Goal: Book appointment/travel/reservation

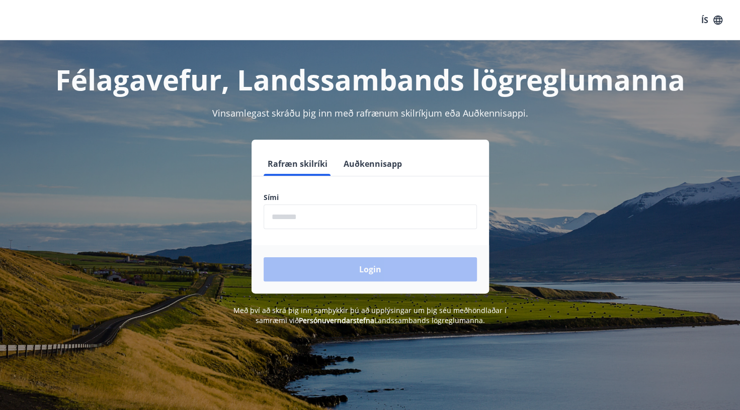
click at [336, 215] on input "phone" at bounding box center [370, 217] width 213 height 25
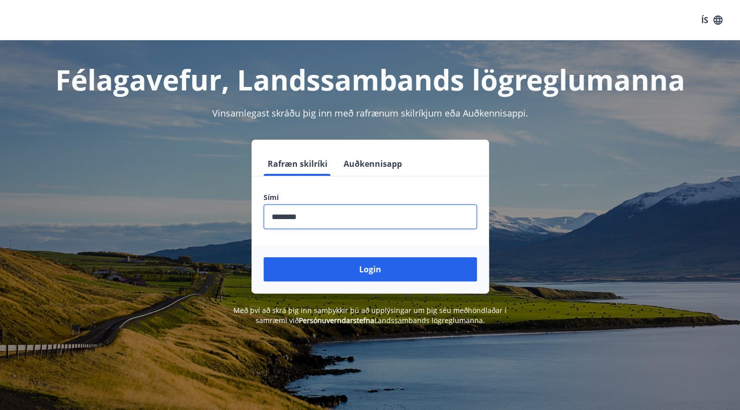
type input "********"
click at [264, 258] on button "Login" at bounding box center [370, 270] width 213 height 24
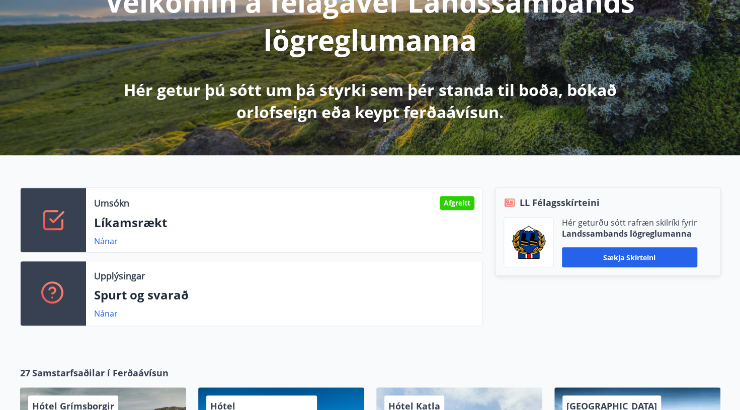
scroll to position [156, 0]
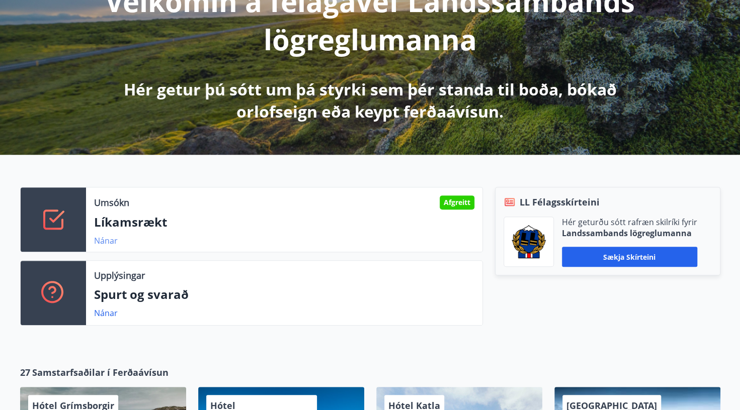
click at [108, 242] on link "Nánar" at bounding box center [106, 240] width 24 height 11
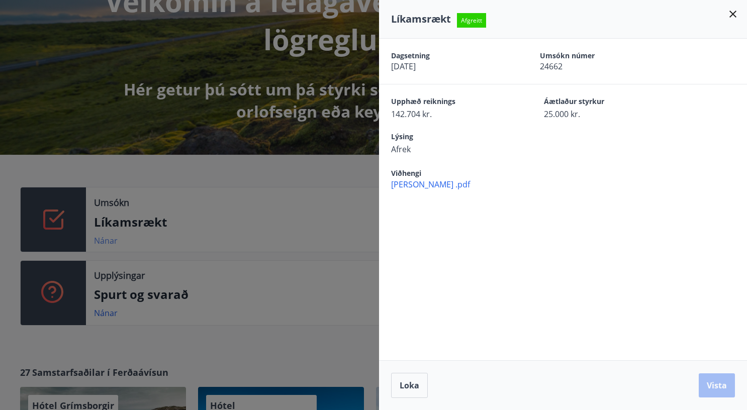
click at [108, 242] on div at bounding box center [373, 205] width 747 height 410
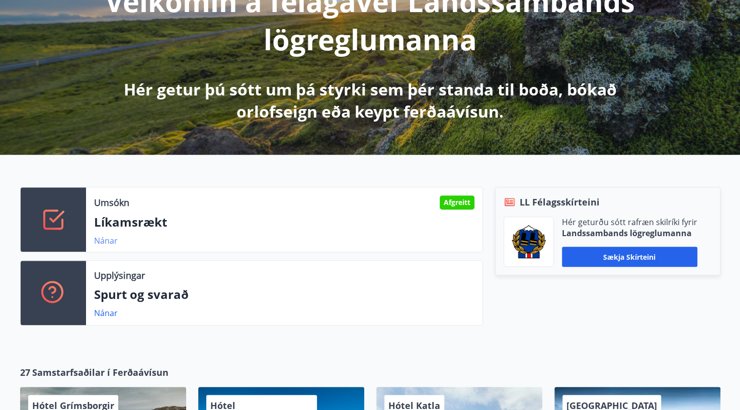
click at [108, 242] on link "Nánar" at bounding box center [106, 240] width 24 height 11
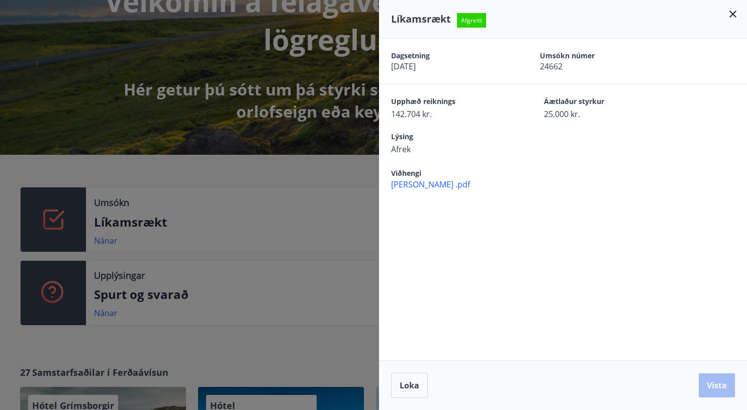
click at [228, 219] on div at bounding box center [373, 205] width 747 height 410
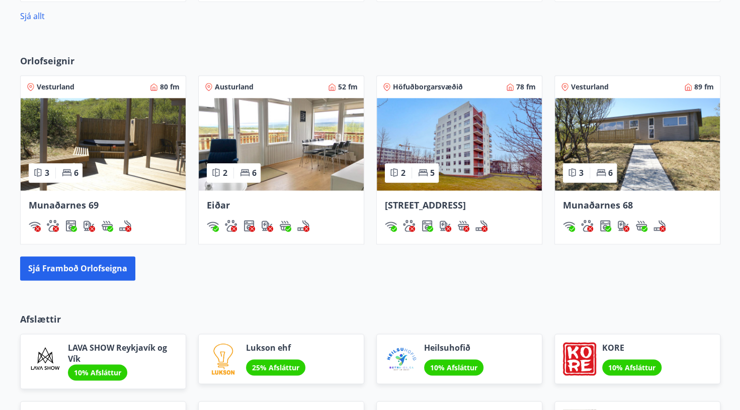
scroll to position [653, 0]
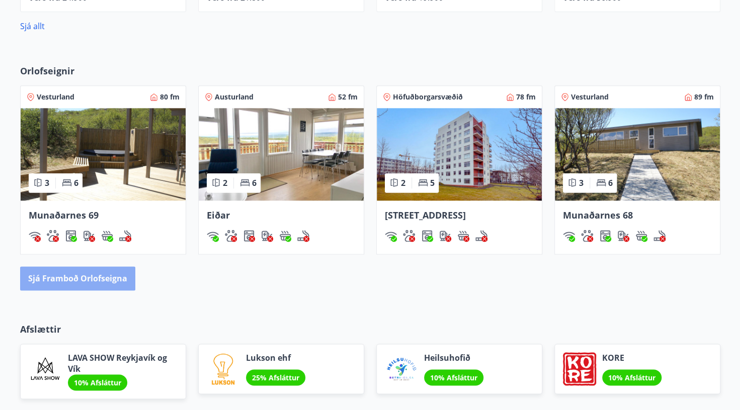
click at [81, 278] on button "Sjá framboð orlofseigna" at bounding box center [77, 279] width 115 height 24
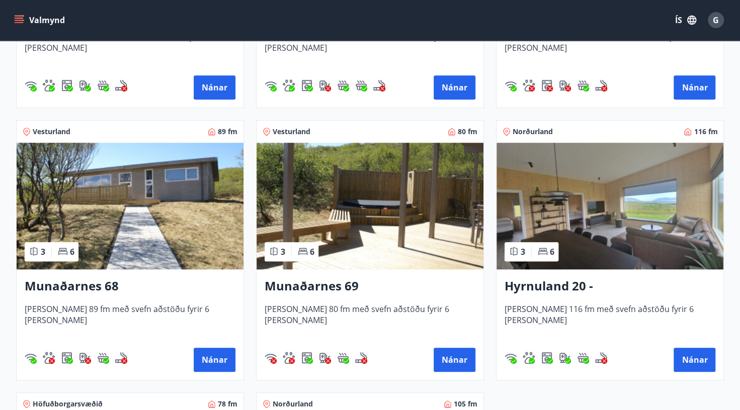
scroll to position [385, 0]
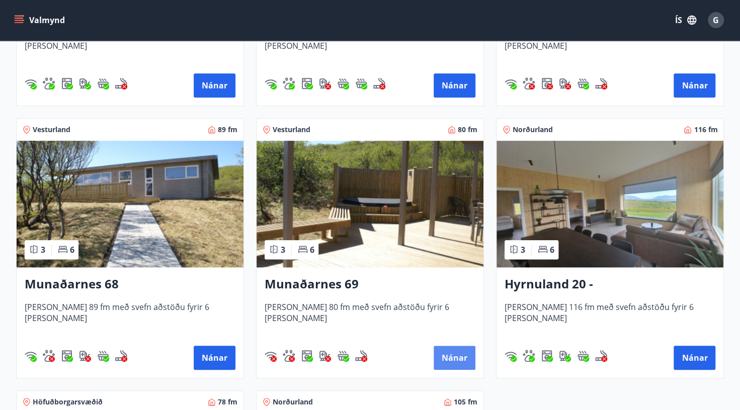
click at [441, 357] on button "Nánar" at bounding box center [455, 358] width 42 height 24
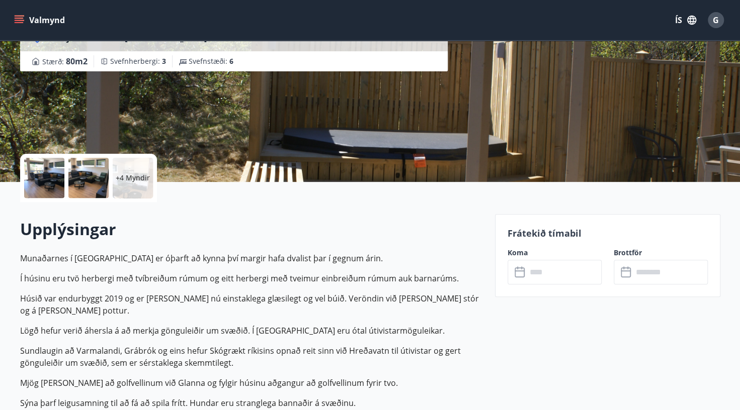
scroll to position [117, 0]
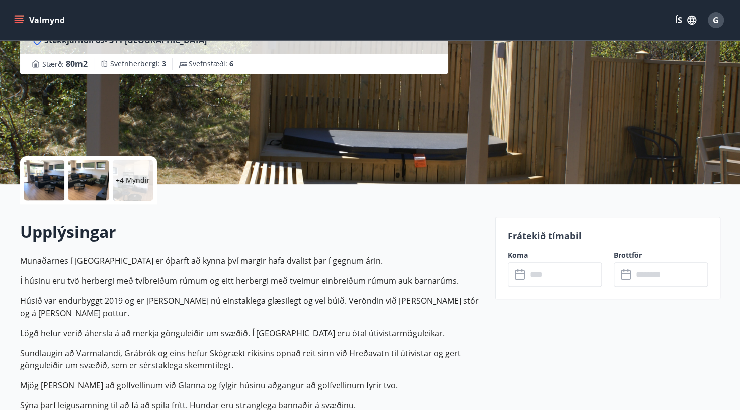
click at [531, 272] on input "text" at bounding box center [564, 275] width 75 height 25
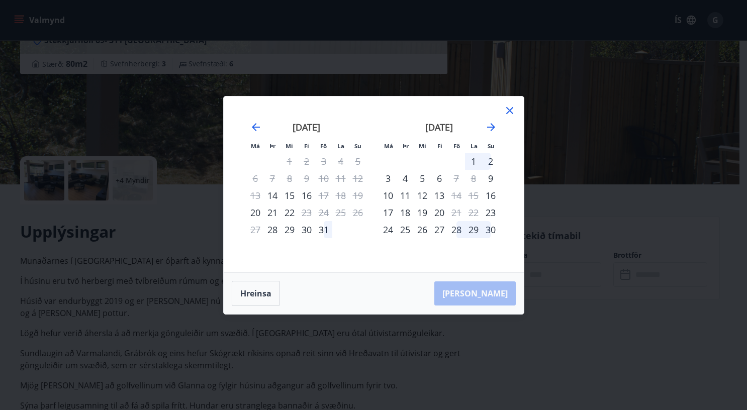
click at [510, 110] on icon at bounding box center [509, 110] width 7 height 7
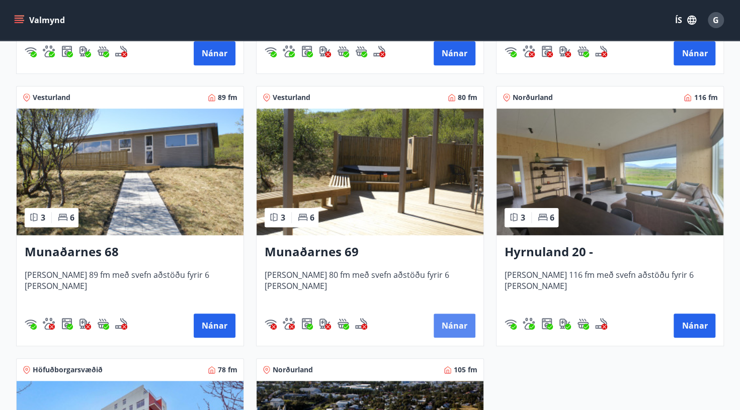
scroll to position [420, 0]
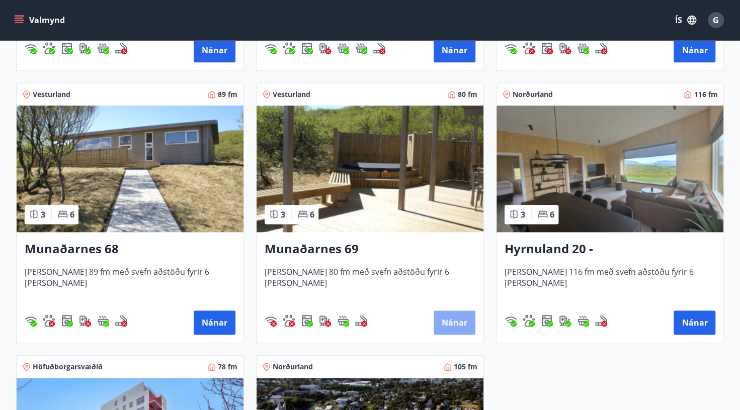
click at [448, 322] on button "Nánar" at bounding box center [455, 323] width 42 height 24
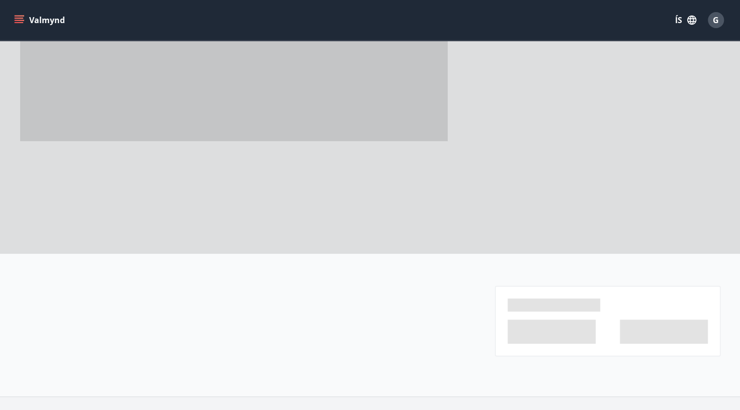
scroll to position [118, 0]
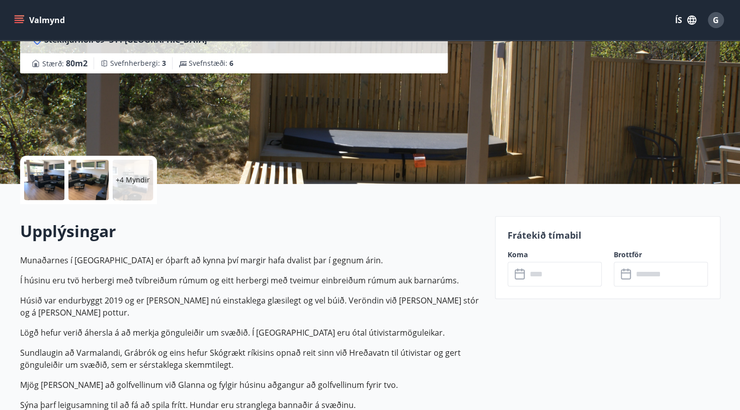
click at [448, 322] on div "Upplýsingar Munaðarnes í [GEOGRAPHIC_DATA] er óþarft að kynna því margir hafa d…" at bounding box center [251, 336] width 463 height 264
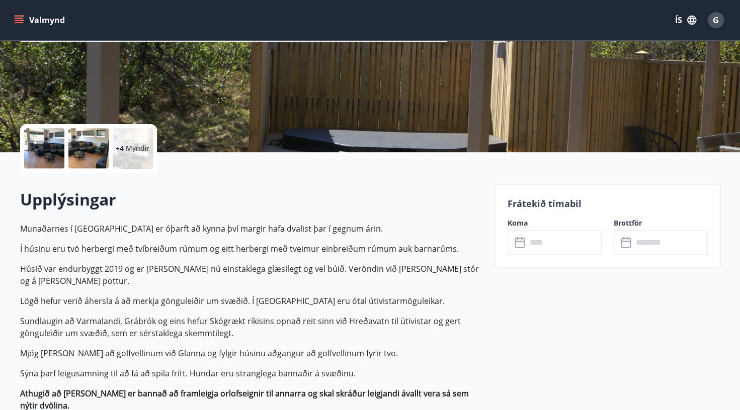
scroll to position [150, 0]
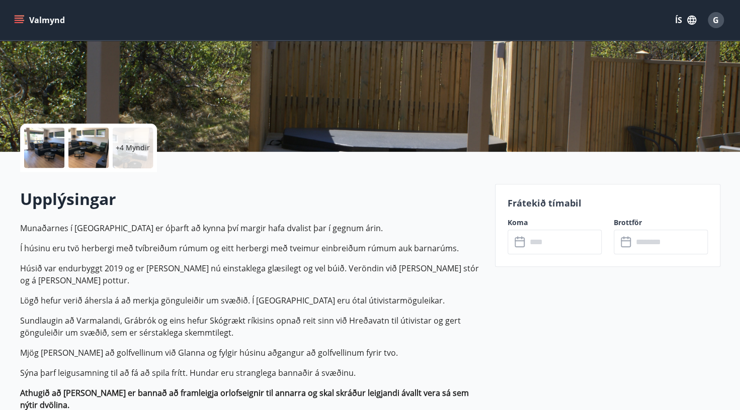
click at [516, 245] on icon at bounding box center [521, 242] width 12 height 12
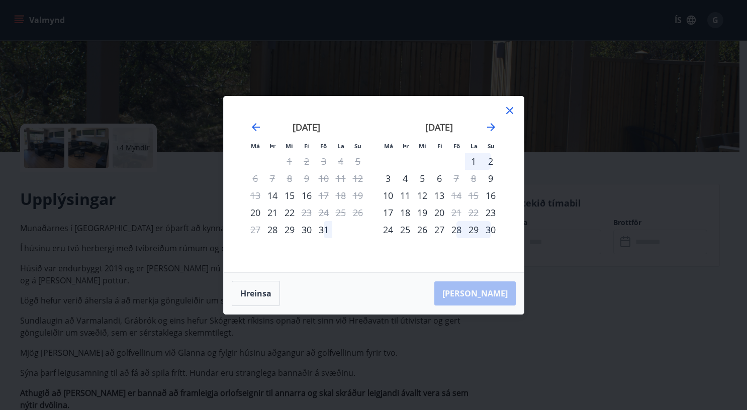
click at [508, 109] on icon at bounding box center [509, 110] width 7 height 7
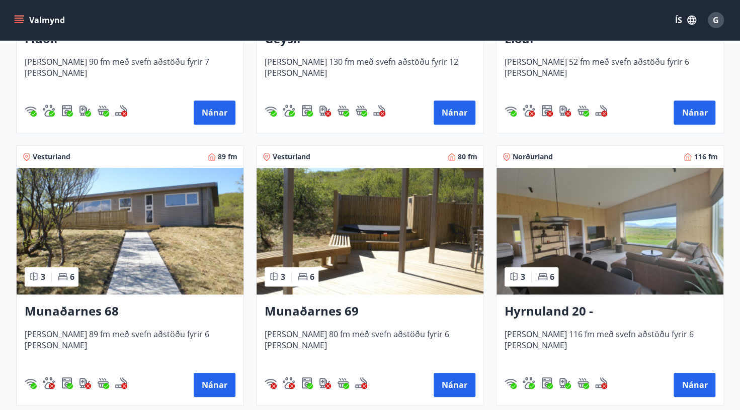
scroll to position [359, 0]
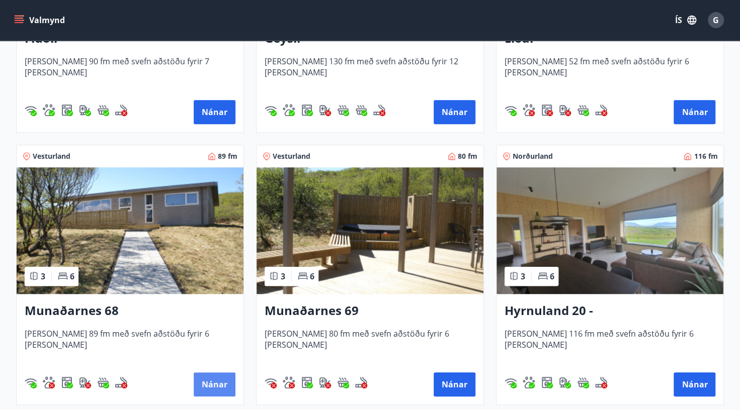
click at [218, 384] on button "Nánar" at bounding box center [215, 385] width 42 height 24
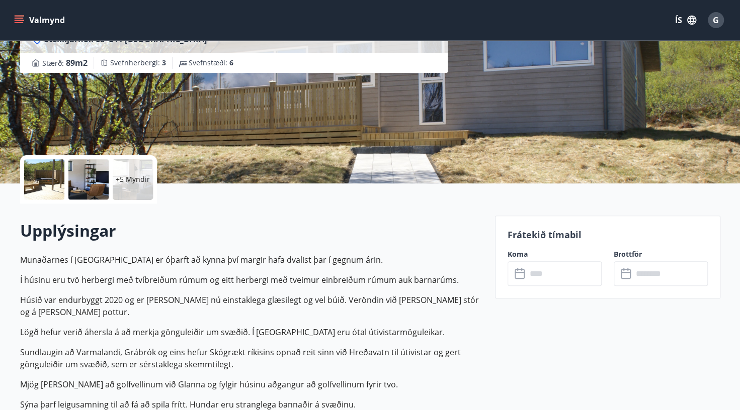
scroll to position [165, 0]
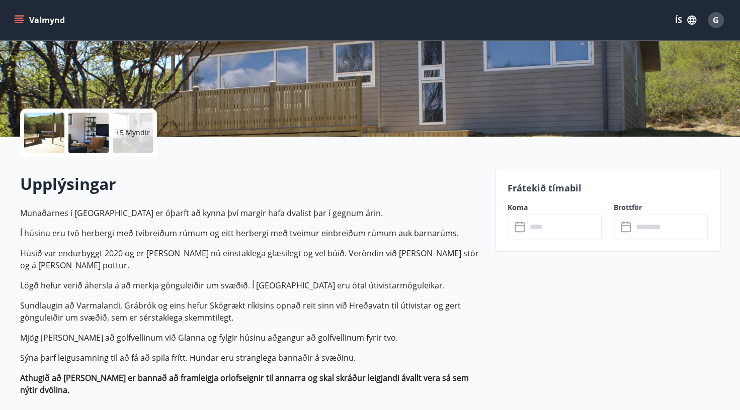
click at [527, 218] on input "text" at bounding box center [564, 227] width 75 height 25
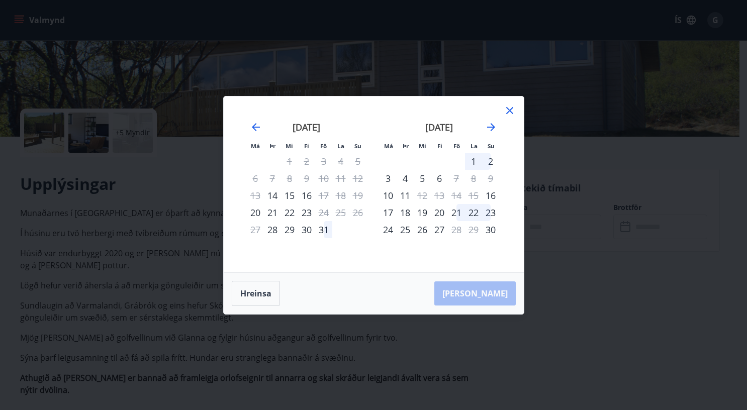
click at [526, 218] on div "Má Þr Mi Fi Fö La Su Má Þr Mi Fi Fö La Su [DATE] 1 2 3 4 5 6 7 8 9 10 11 12 13 …" at bounding box center [373, 205] width 747 height 410
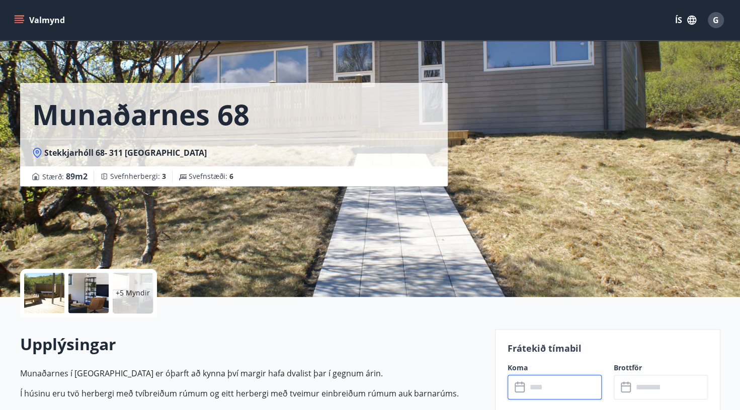
scroll to position [0, 0]
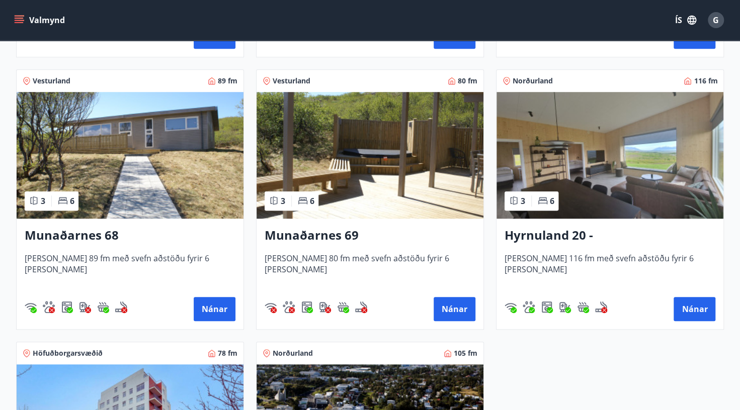
scroll to position [435, 0]
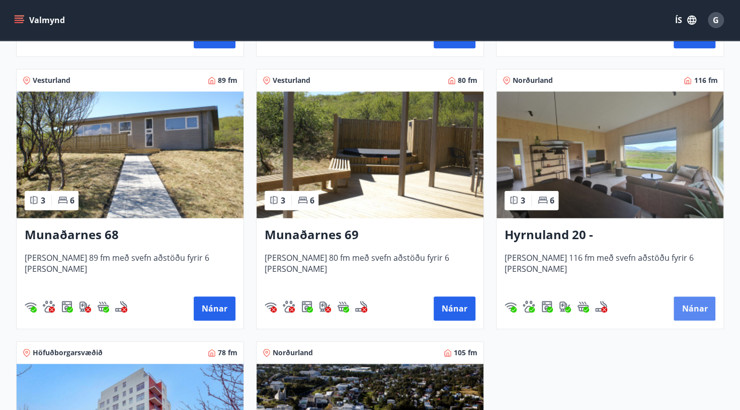
click at [702, 308] on button "Nánar" at bounding box center [694, 309] width 42 height 24
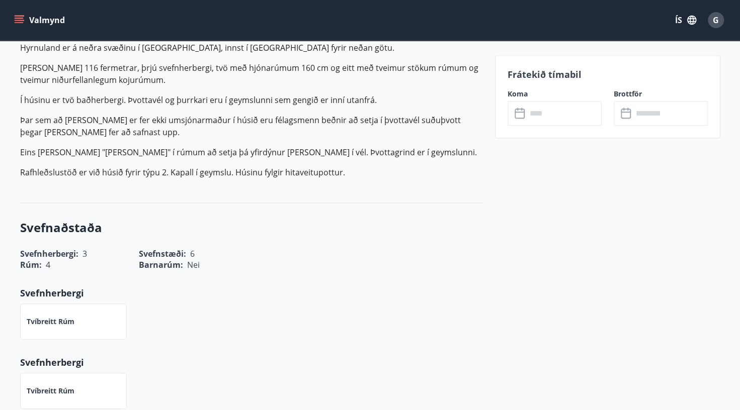
scroll to position [332, 0]
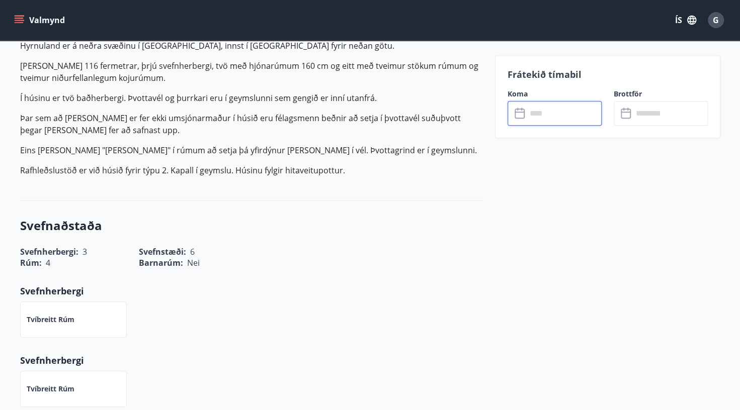
click at [537, 107] on input "text" at bounding box center [564, 113] width 75 height 25
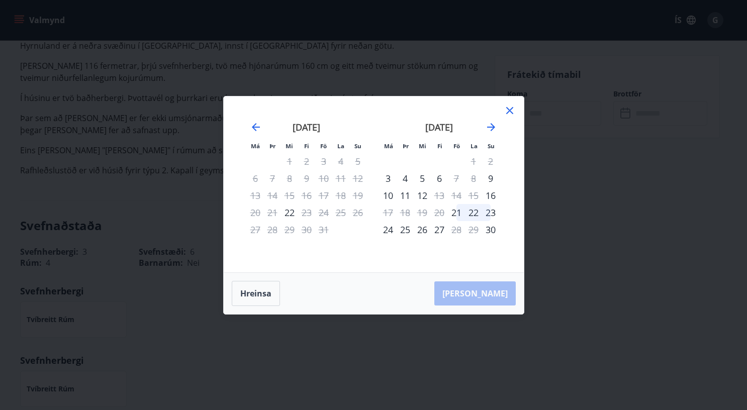
click at [510, 109] on icon at bounding box center [510, 111] width 12 height 12
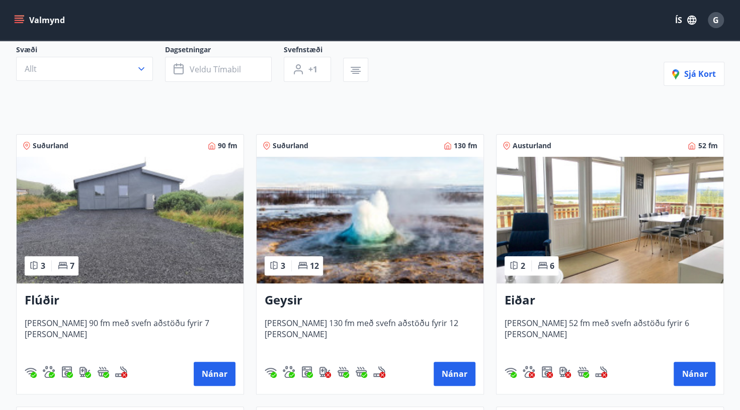
click at [338, 255] on img at bounding box center [369, 220] width 227 height 127
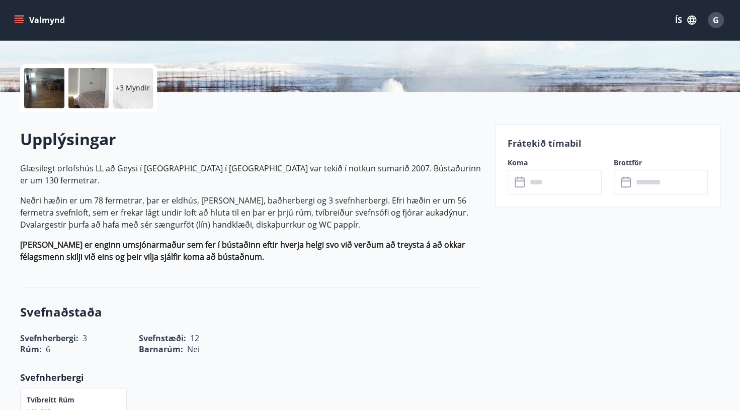
scroll to position [210, 0]
click at [536, 190] on input "text" at bounding box center [564, 181] width 75 height 25
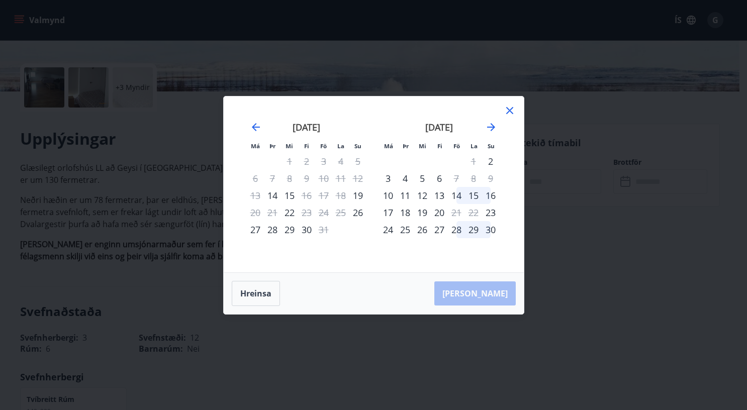
click at [504, 110] on icon at bounding box center [510, 111] width 12 height 12
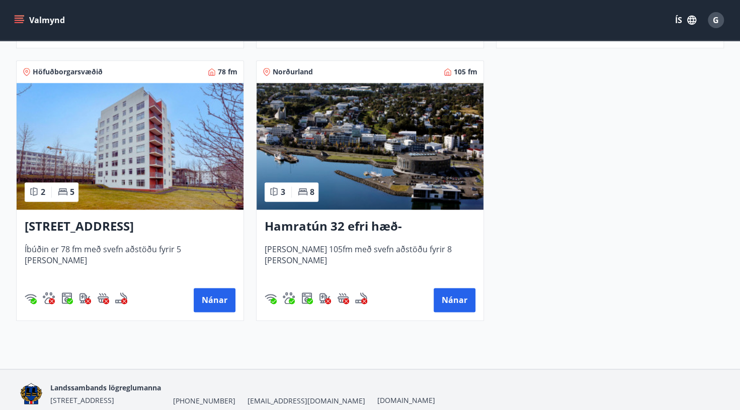
scroll to position [718, 0]
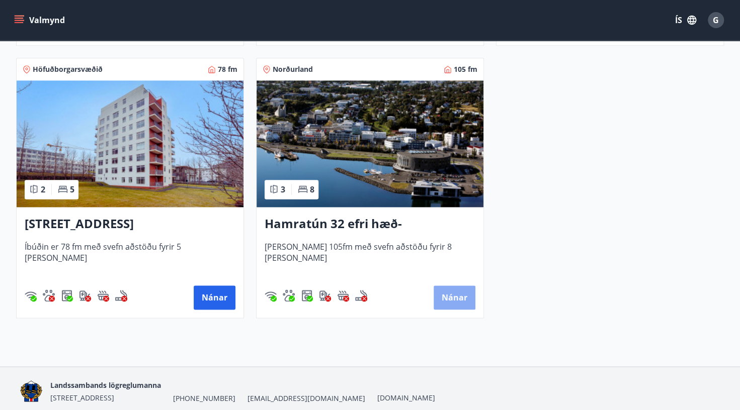
click at [464, 294] on button "Nánar" at bounding box center [455, 298] width 42 height 24
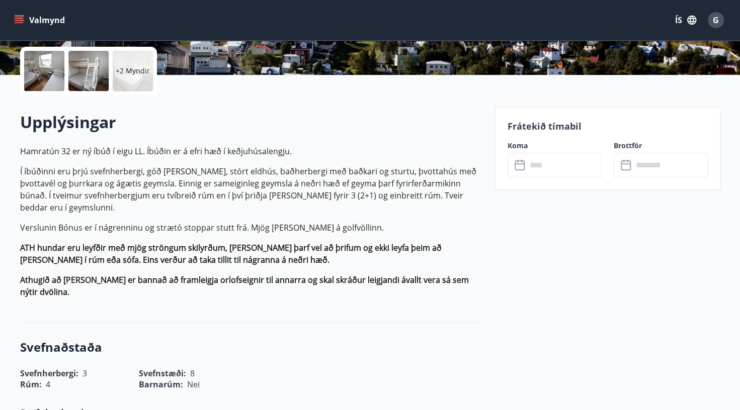
scroll to position [230, 0]
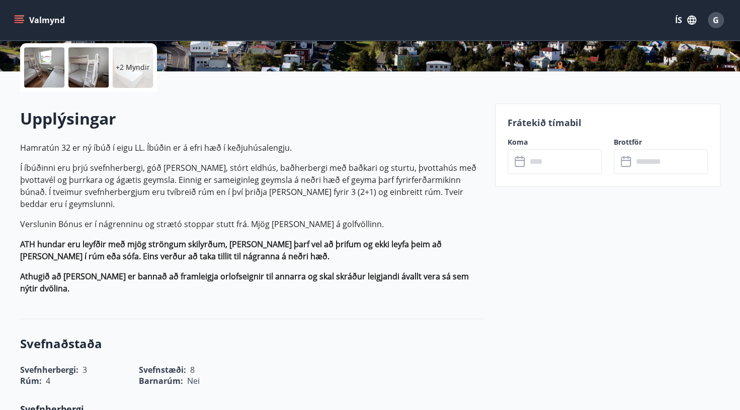
click at [535, 157] on input "text" at bounding box center [564, 161] width 75 height 25
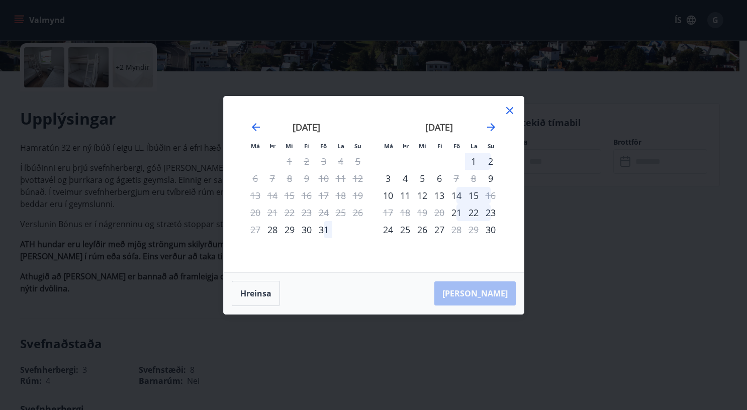
click at [504, 107] on icon at bounding box center [510, 111] width 12 height 12
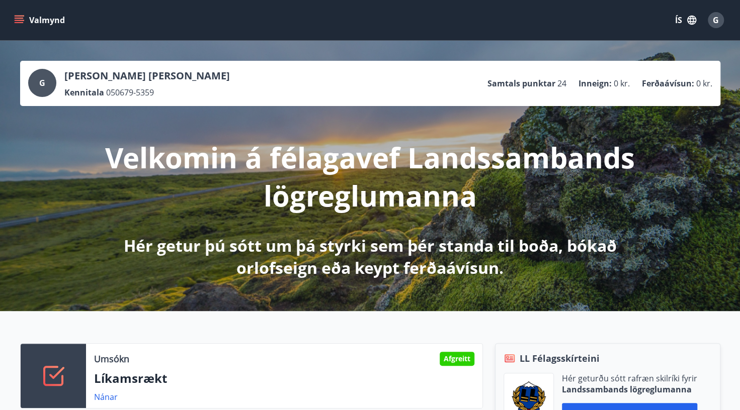
click at [29, 23] on button "Valmynd" at bounding box center [40, 20] width 57 height 18
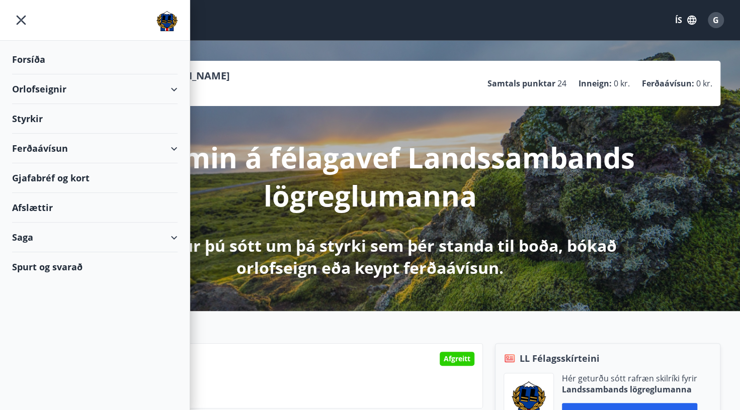
click at [177, 152] on div "Ferðaávísun" at bounding box center [94, 149] width 165 height 30
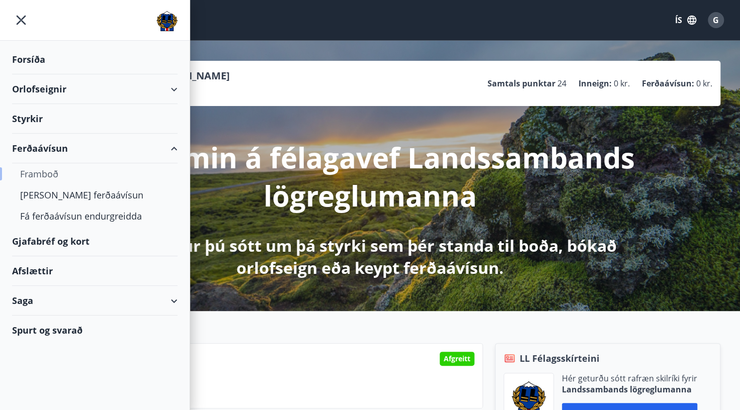
click at [44, 177] on div "Framboð" at bounding box center [94, 173] width 149 height 21
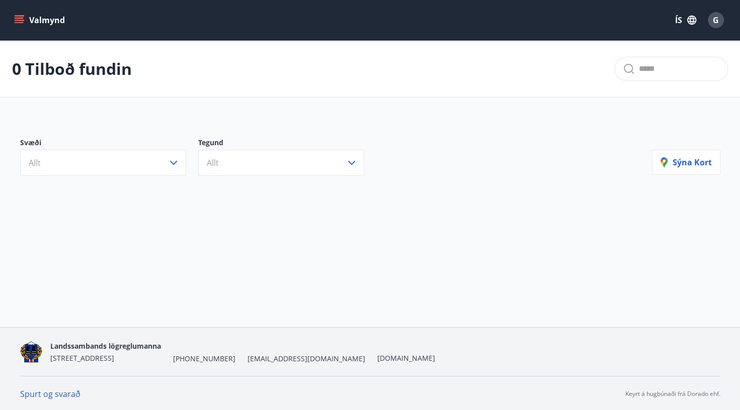
click at [44, 177] on div "Svæði Allt Tegund Allt [PERSON_NAME]" at bounding box center [370, 153] width 724 height 70
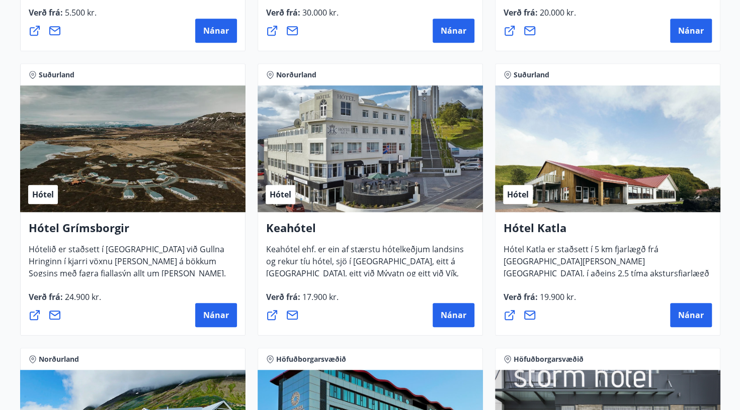
scroll to position [416, 0]
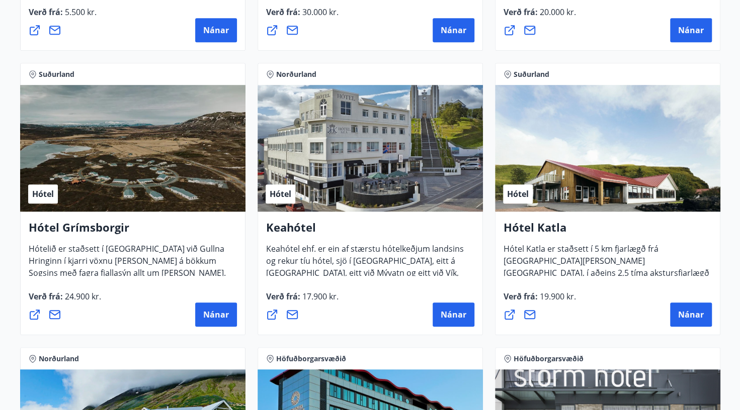
click at [514, 92] on div "Hótel" at bounding box center [607, 148] width 225 height 127
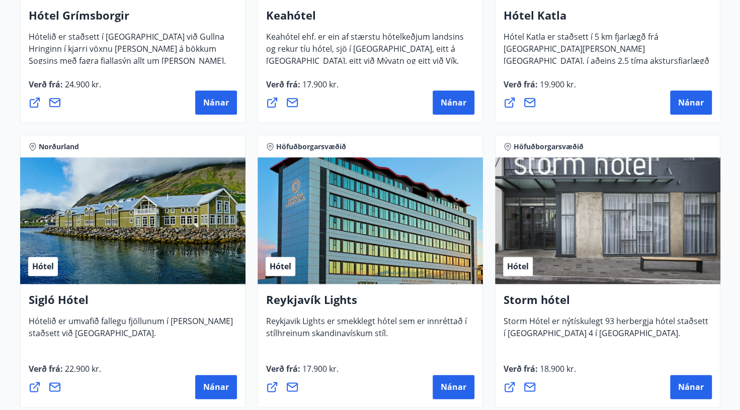
scroll to position [629, 0]
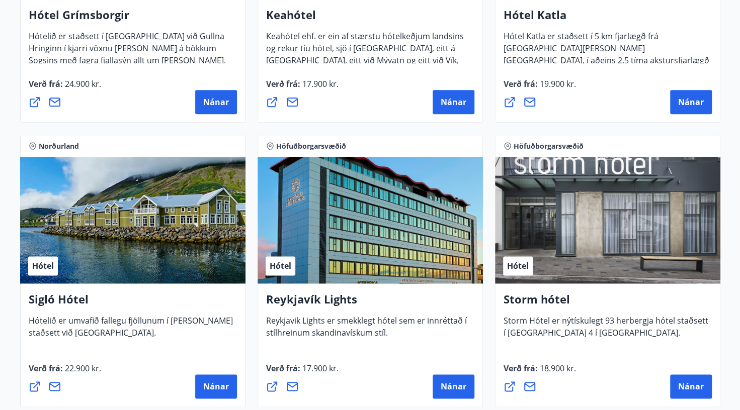
click at [514, 92] on div at bounding box center [519, 102] width 32 height 24
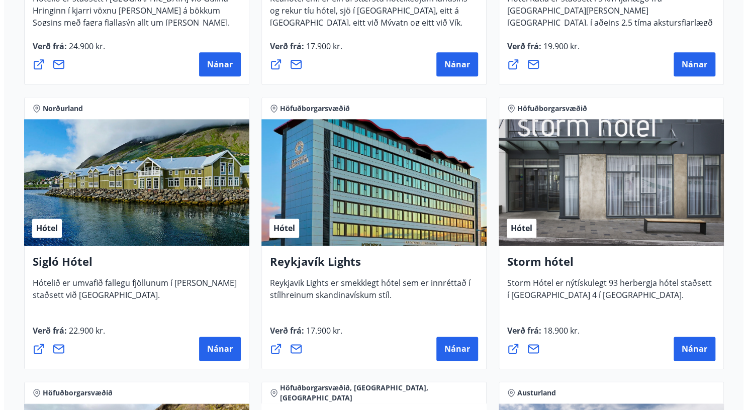
scroll to position [669, 0]
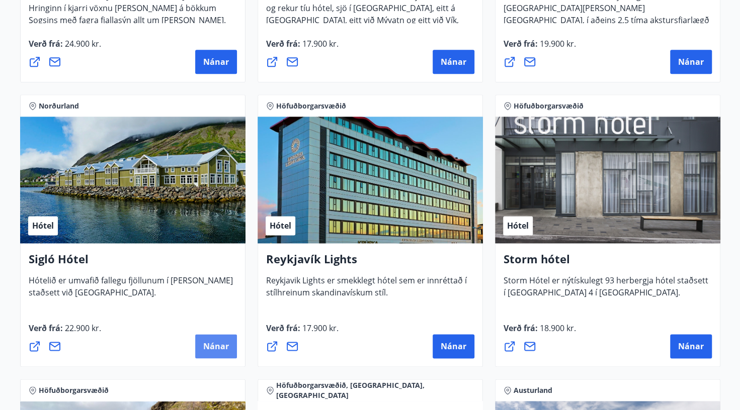
click at [225, 349] on span "Nánar" at bounding box center [216, 346] width 26 height 11
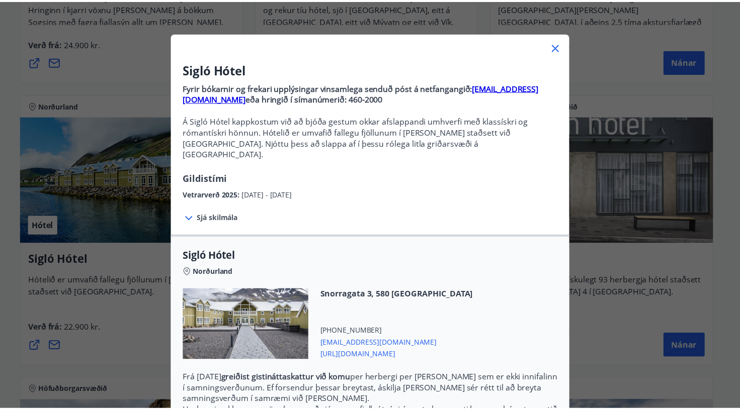
scroll to position [27, 0]
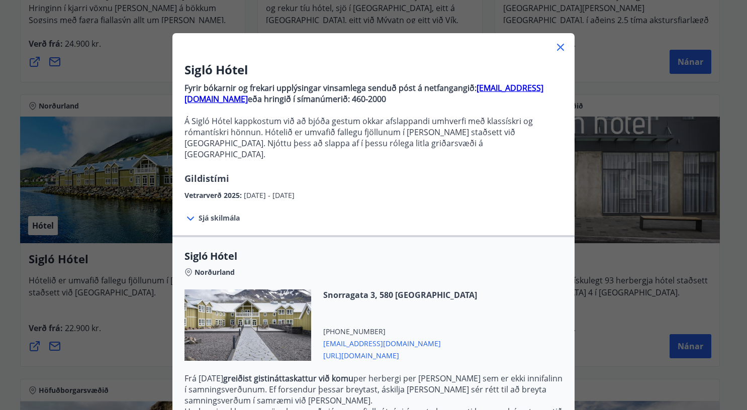
click at [560, 52] on icon at bounding box center [561, 47] width 12 height 12
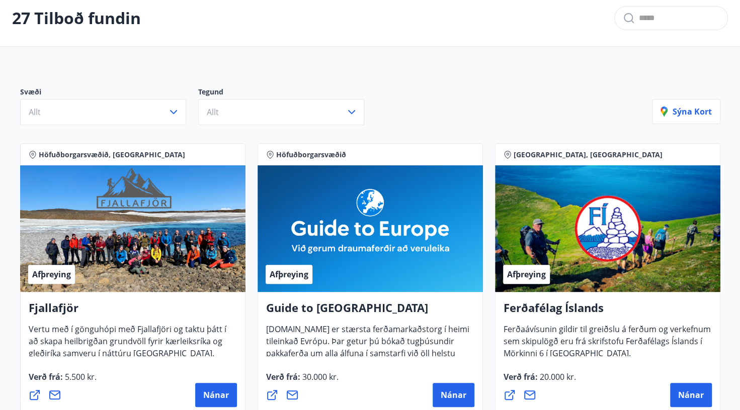
scroll to position [0, 0]
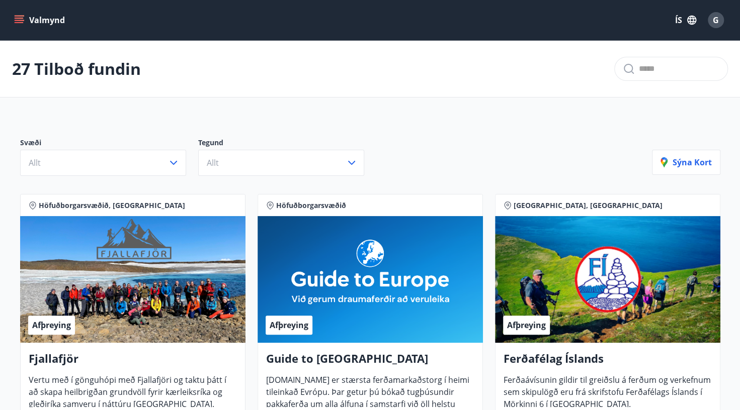
click at [20, 25] on button "Valmynd" at bounding box center [40, 20] width 57 height 18
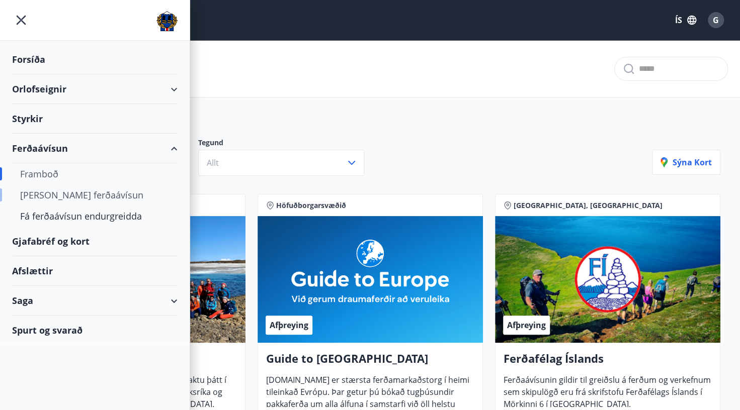
click at [81, 194] on div "[PERSON_NAME] ferðaávísun" at bounding box center [94, 195] width 149 height 21
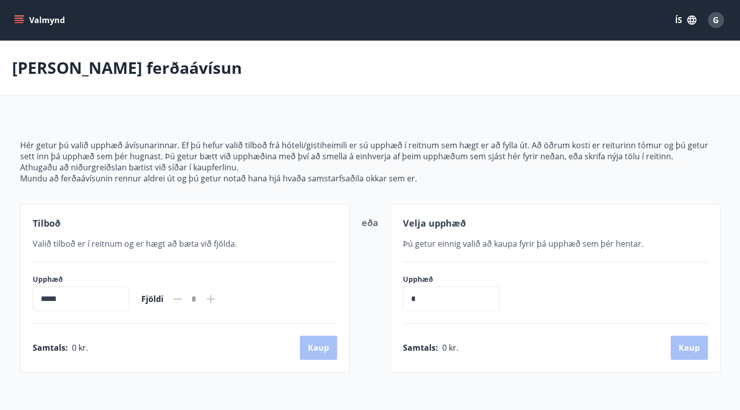
scroll to position [85, 0]
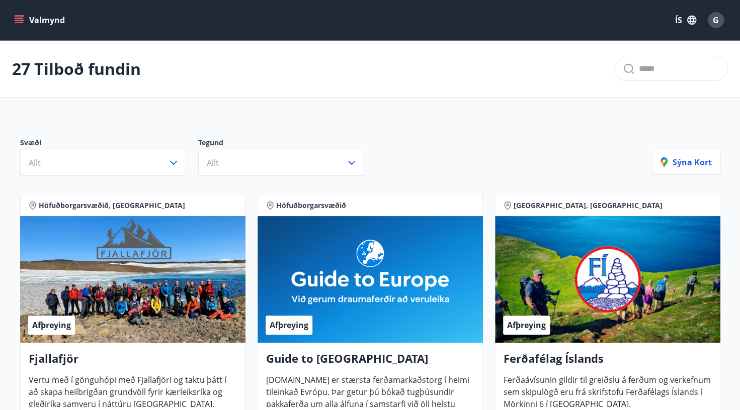
click at [216, 122] on div "Svæði Allt Tegund Allt [PERSON_NAME]" at bounding box center [370, 153] width 724 height 70
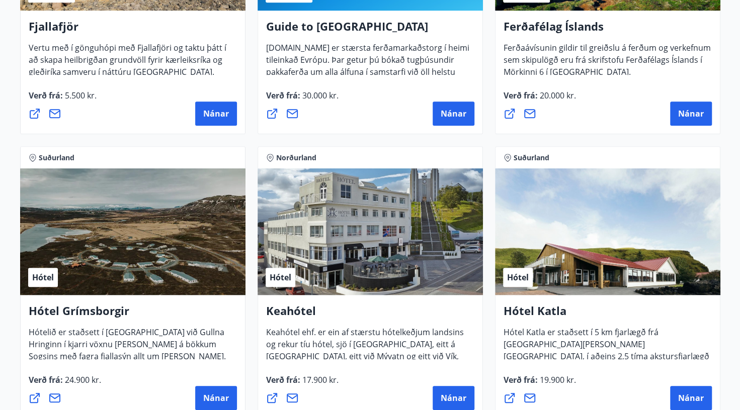
click at [373, 238] on div "Hótel" at bounding box center [370, 231] width 225 height 127
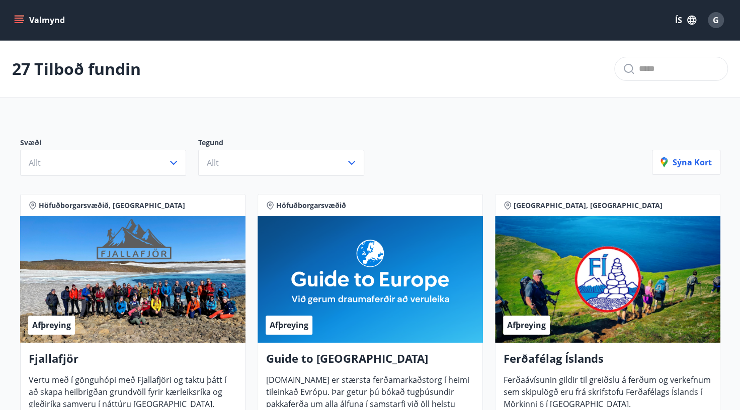
click at [25, 24] on button "Valmynd" at bounding box center [40, 20] width 57 height 18
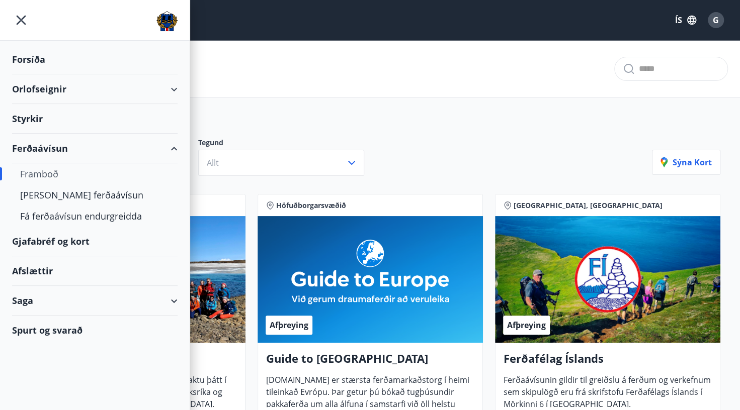
click at [59, 238] on div "Gjafabréf og kort" at bounding box center [94, 242] width 165 height 30
click at [36, 268] on div "Afslættir" at bounding box center [94, 271] width 165 height 30
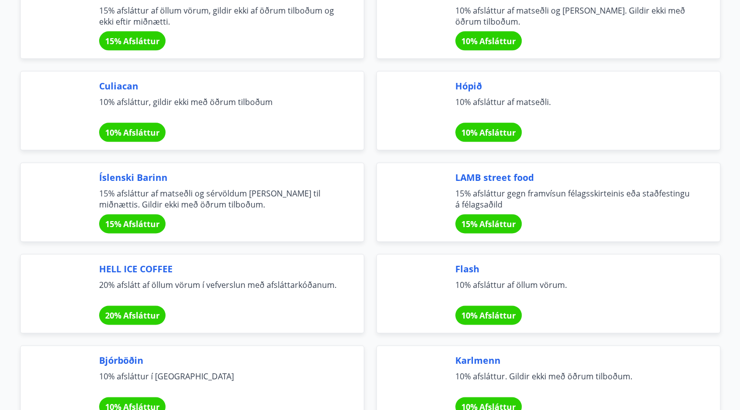
scroll to position [2898, 0]
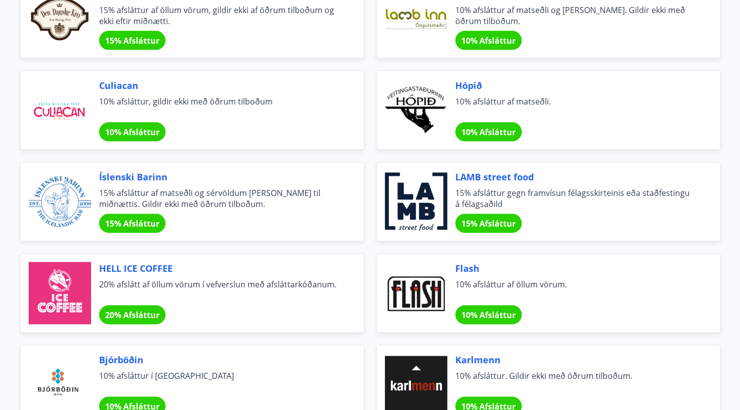
click at [211, 262] on span "HELL ICE COFFEE" at bounding box center [219, 268] width 240 height 13
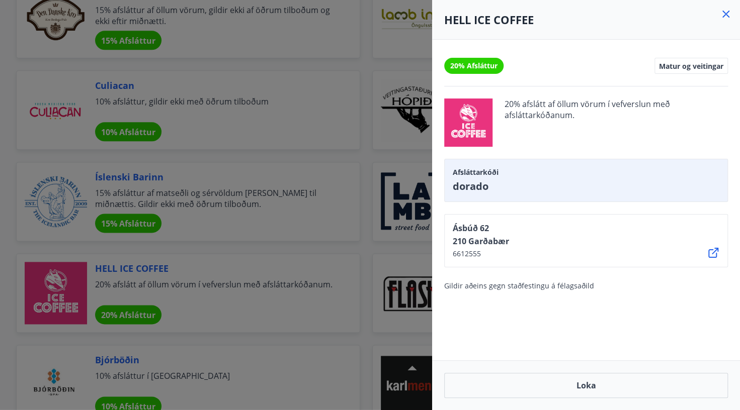
scroll to position [2908, 0]
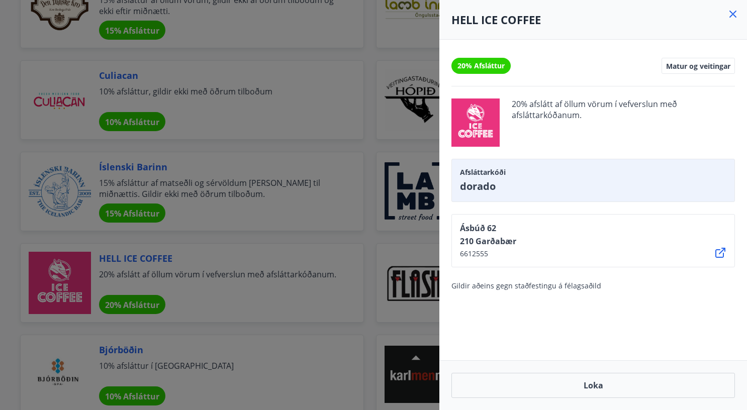
click at [622, 54] on div "20% Afsláttur Matur og veitingar 20% afslátt af öllum vörum í vefverslun með af…" at bounding box center [594, 200] width 308 height 321
click at [378, 42] on div at bounding box center [373, 205] width 747 height 410
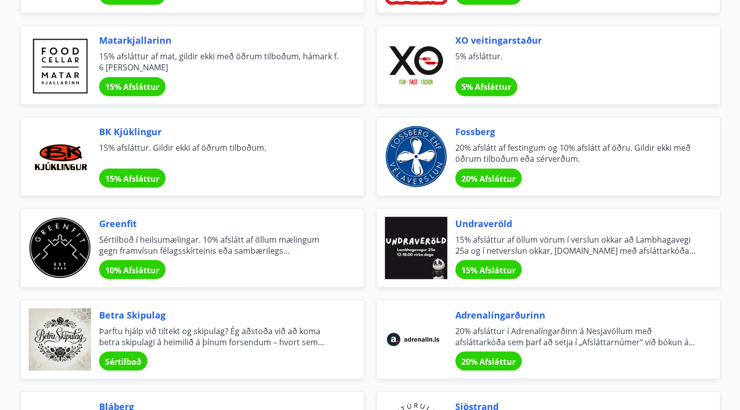
scroll to position [76, 0]
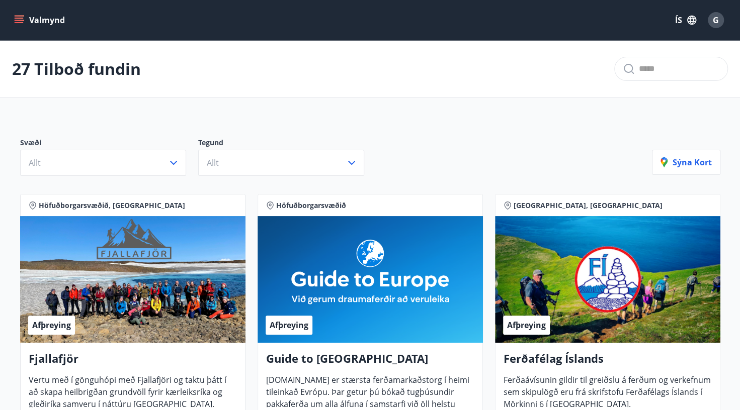
click at [16, 18] on icon "menu" at bounding box center [19, 18] width 9 height 1
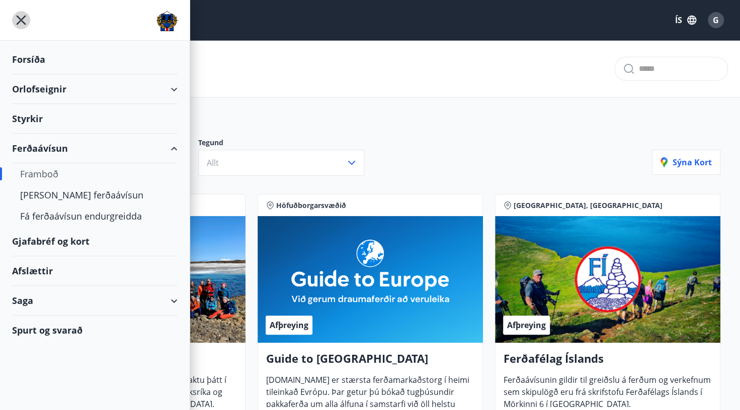
click at [16, 18] on icon "menu" at bounding box center [21, 20] width 18 height 18
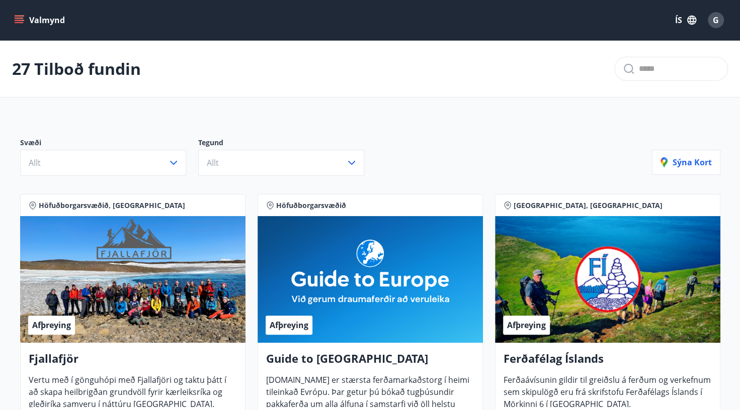
click at [112, 87] on div "27 Tilboð fundin" at bounding box center [370, 69] width 740 height 57
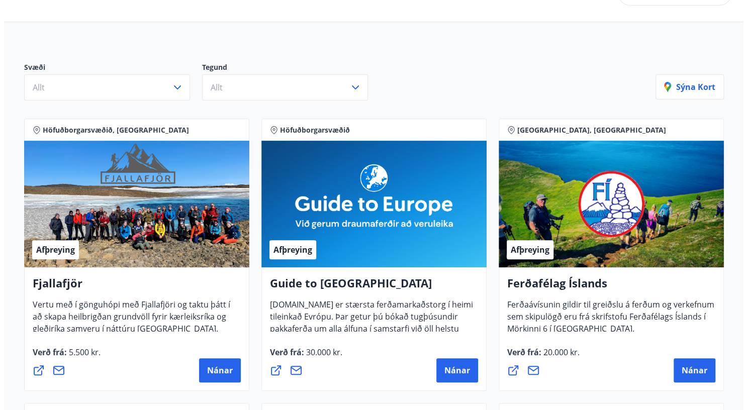
scroll to position [77, 0]
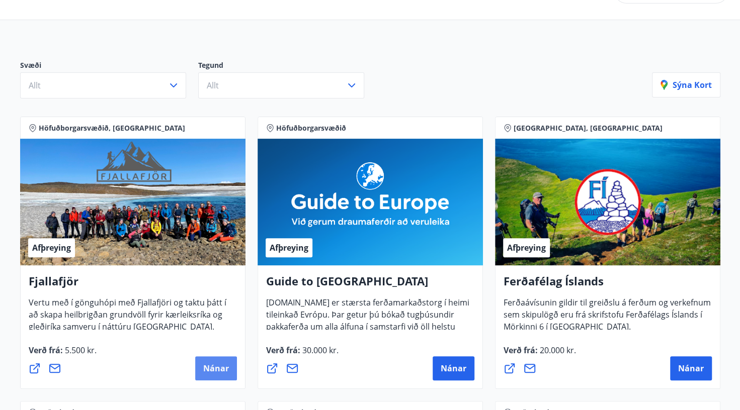
click at [218, 366] on span "Nánar" at bounding box center [216, 368] width 26 height 11
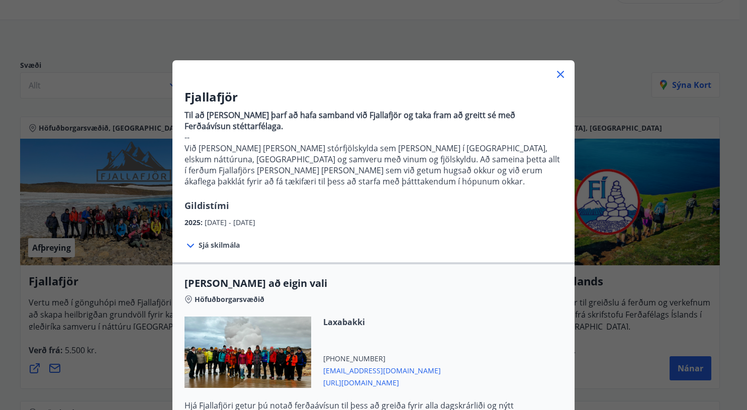
click at [231, 324] on div at bounding box center [248, 352] width 127 height 71
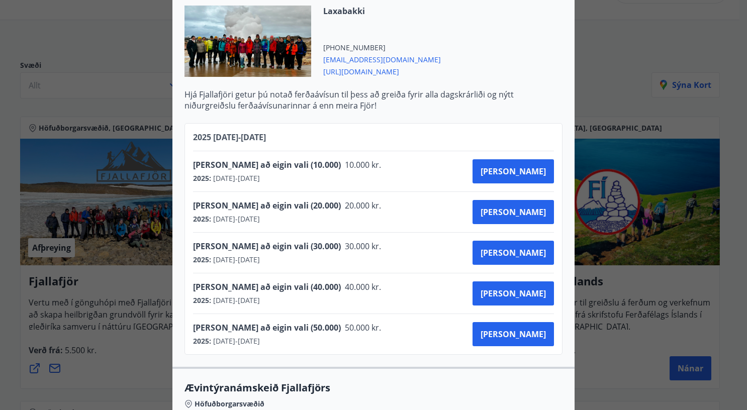
scroll to position [313, 0]
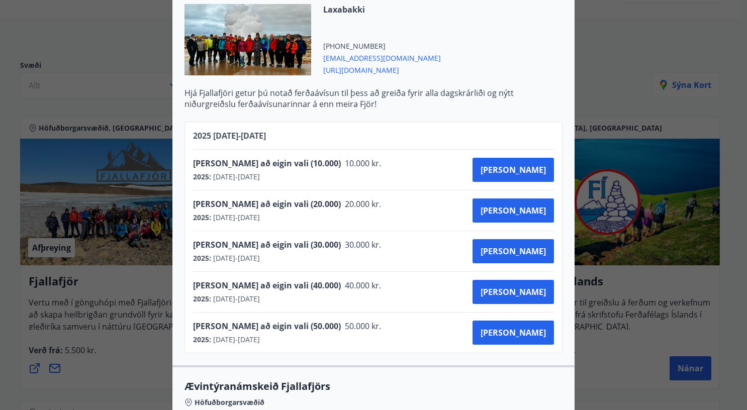
click at [231, 324] on span "[PERSON_NAME] að eigin vali (50.000)" at bounding box center [267, 326] width 148 height 11
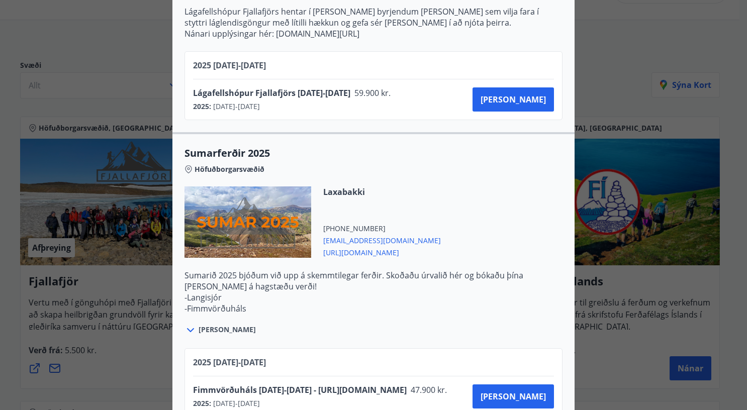
scroll to position [1116, 0]
click at [63, 37] on div "Fjallafjör Til að [PERSON_NAME] þarf að hafa samband við Fjallafjör og taka fra…" at bounding box center [373, 205] width 747 height 410
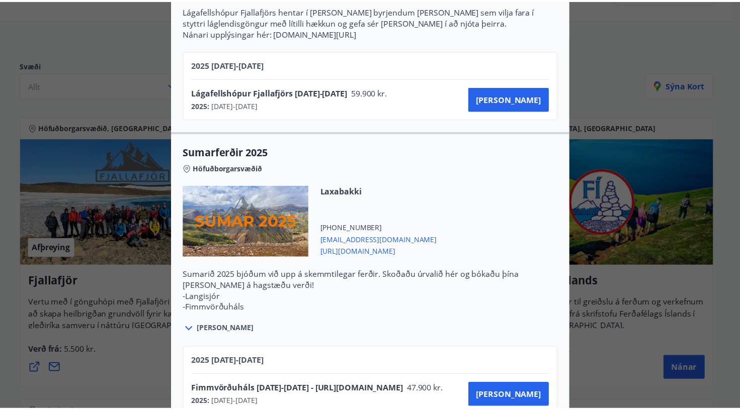
scroll to position [0, 0]
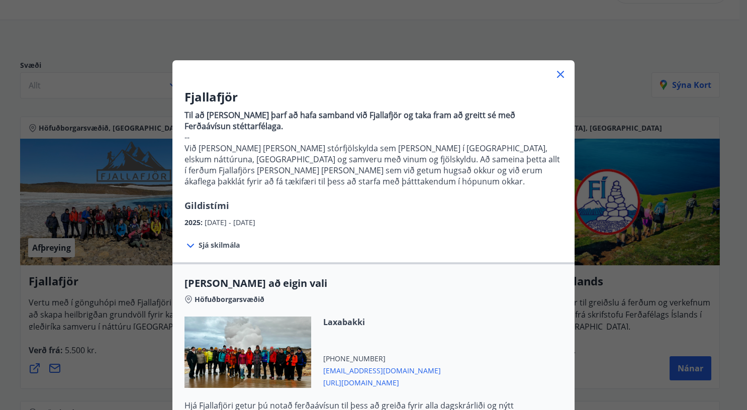
click at [558, 73] on icon at bounding box center [560, 74] width 7 height 7
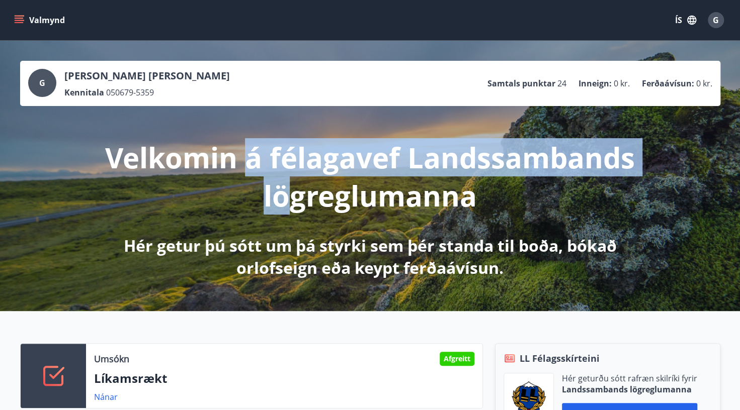
drag, startPoint x: 241, startPoint y: 139, endPoint x: 309, endPoint y: 202, distance: 91.8
click at [309, 202] on p "Velkomin á félagavef Landssambands lögreglumanna" at bounding box center [370, 176] width 531 height 76
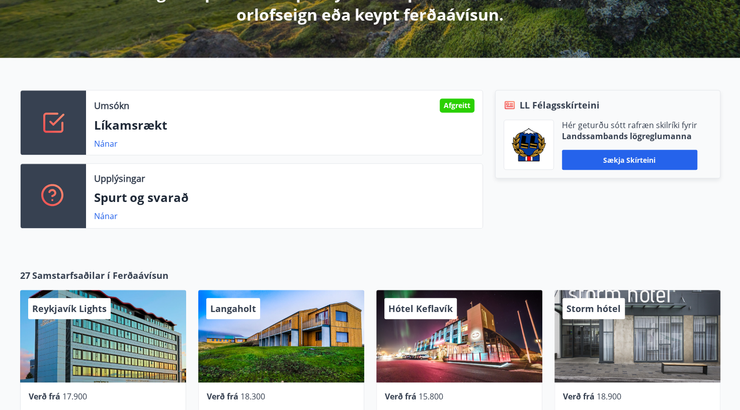
scroll to position [254, 0]
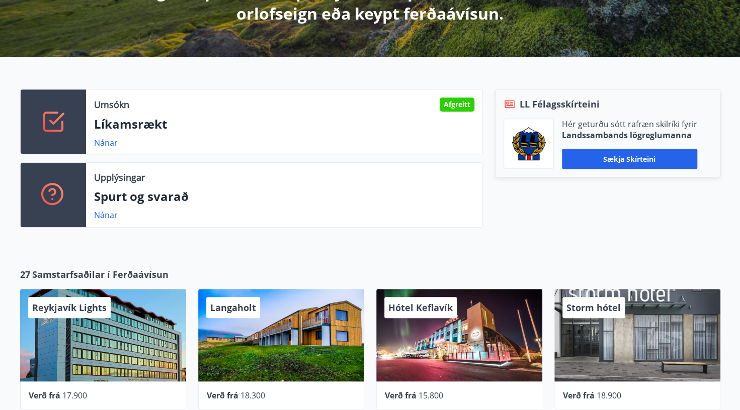
click at [309, 202] on p "Spurt og svarað" at bounding box center [284, 196] width 380 height 17
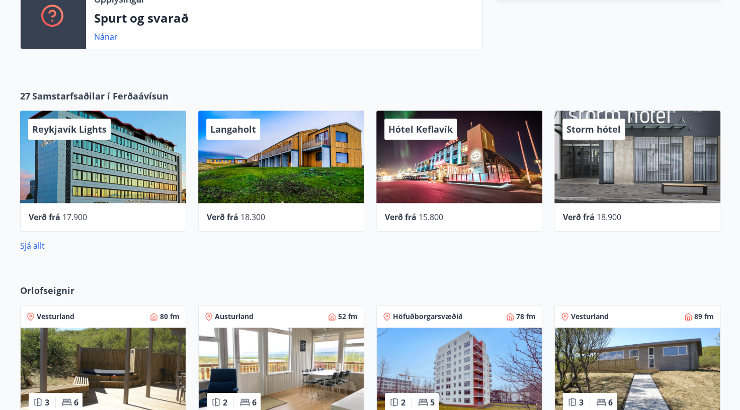
scroll to position [437, 0]
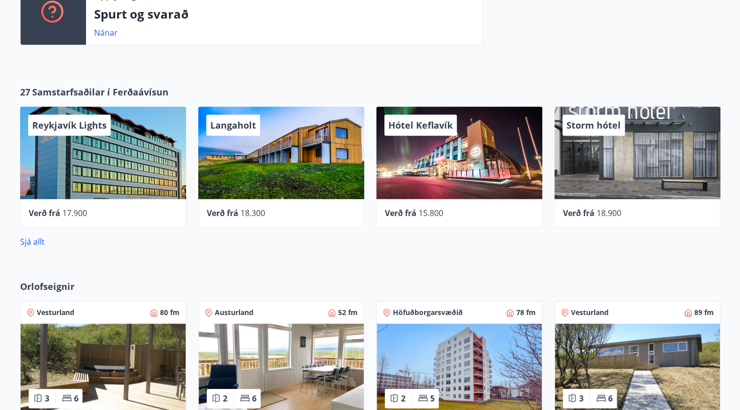
click at [309, 202] on div "Verð frá 18.300" at bounding box center [281, 213] width 166 height 29
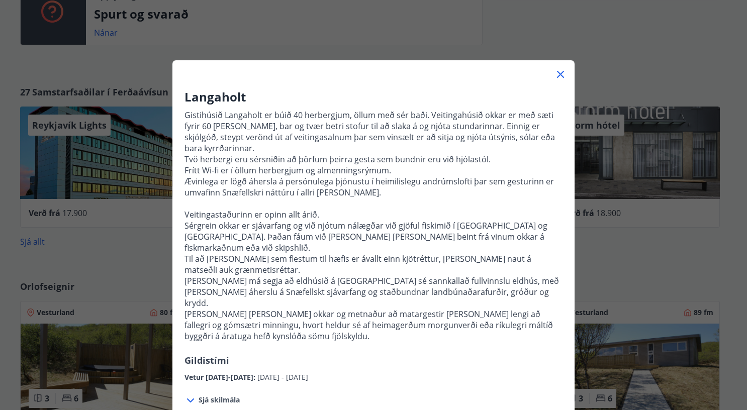
click at [558, 76] on icon at bounding box center [560, 74] width 7 height 7
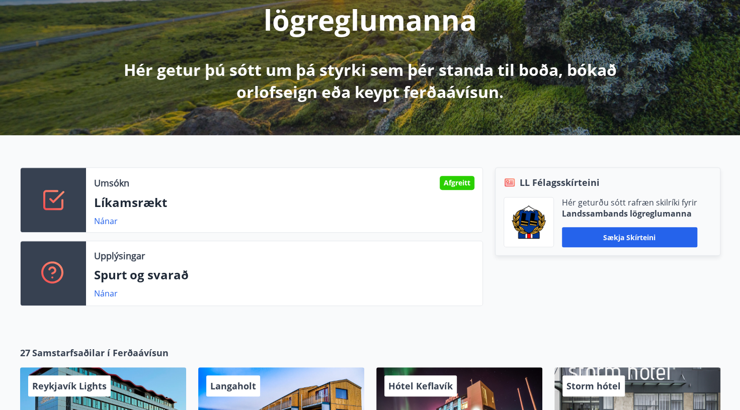
scroll to position [0, 0]
